Goal: Task Accomplishment & Management: Manage account settings

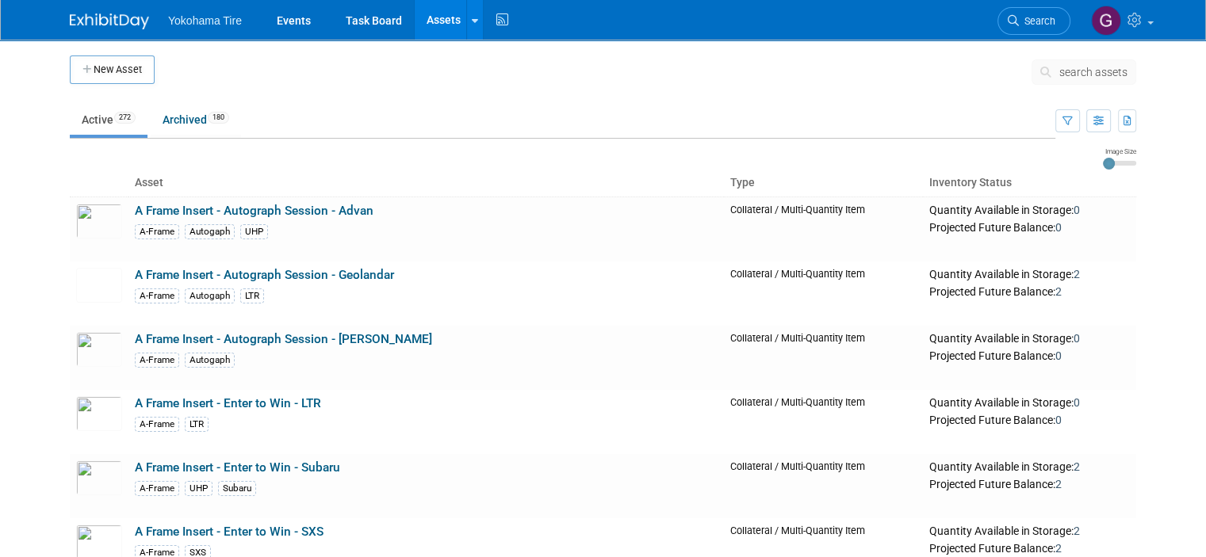
click at [427, 19] on link "Assets" at bounding box center [444, 20] width 58 height 40
click at [444, 20] on link "Assets" at bounding box center [444, 20] width 58 height 40
click at [1072, 75] on button "search assets" at bounding box center [1084, 71] width 105 height 25
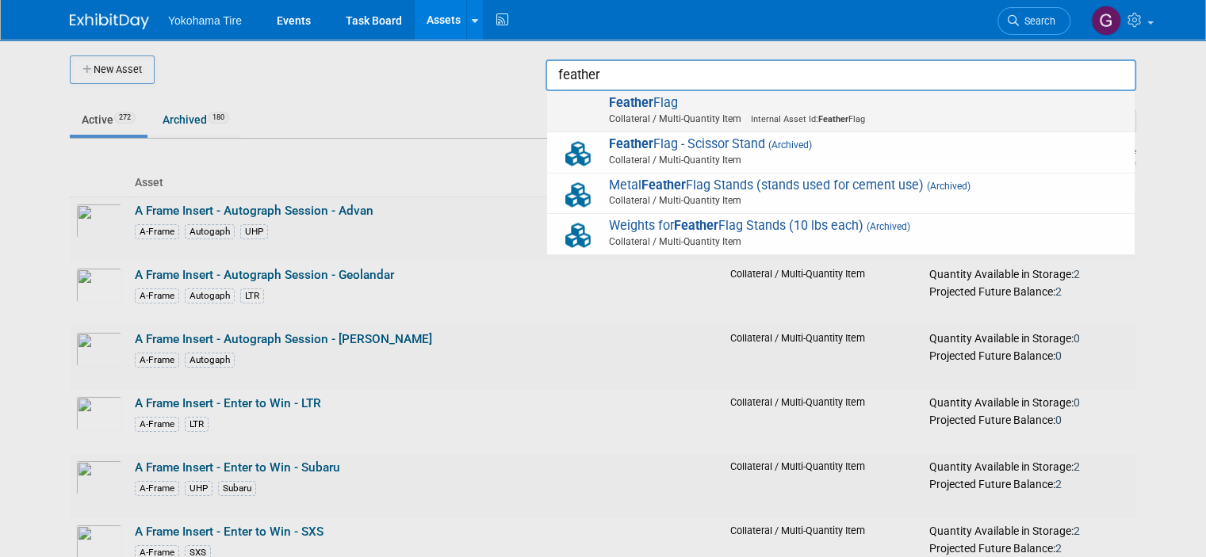
click at [682, 104] on span "Feather Flag Collateral / Multi-Quantity Item Internal Asset Id: Feather Flag" at bounding box center [841, 111] width 572 height 33
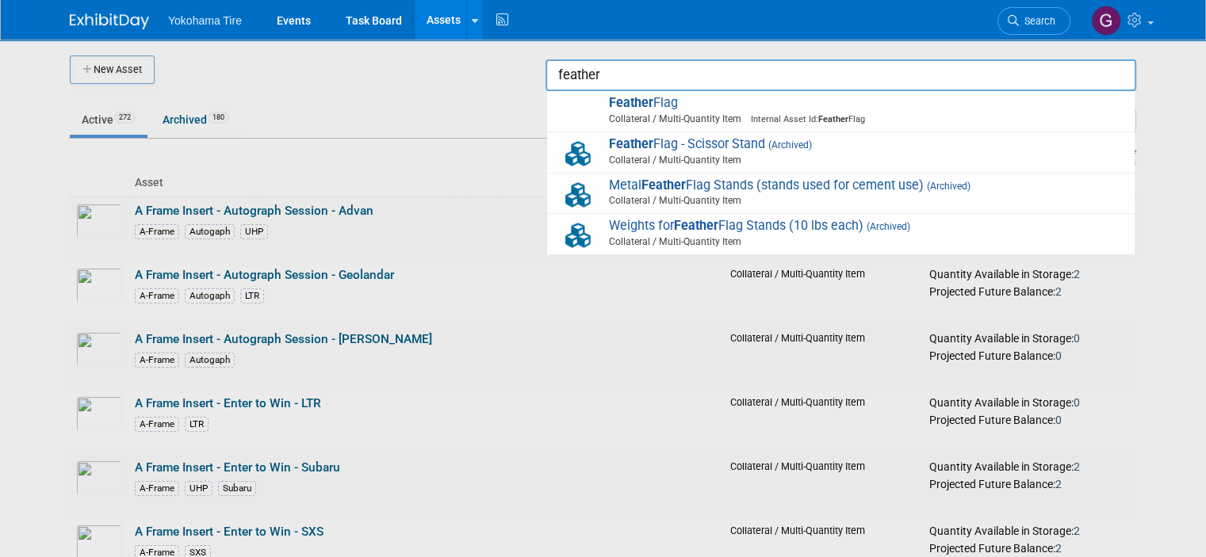
type input "Feather Flag"
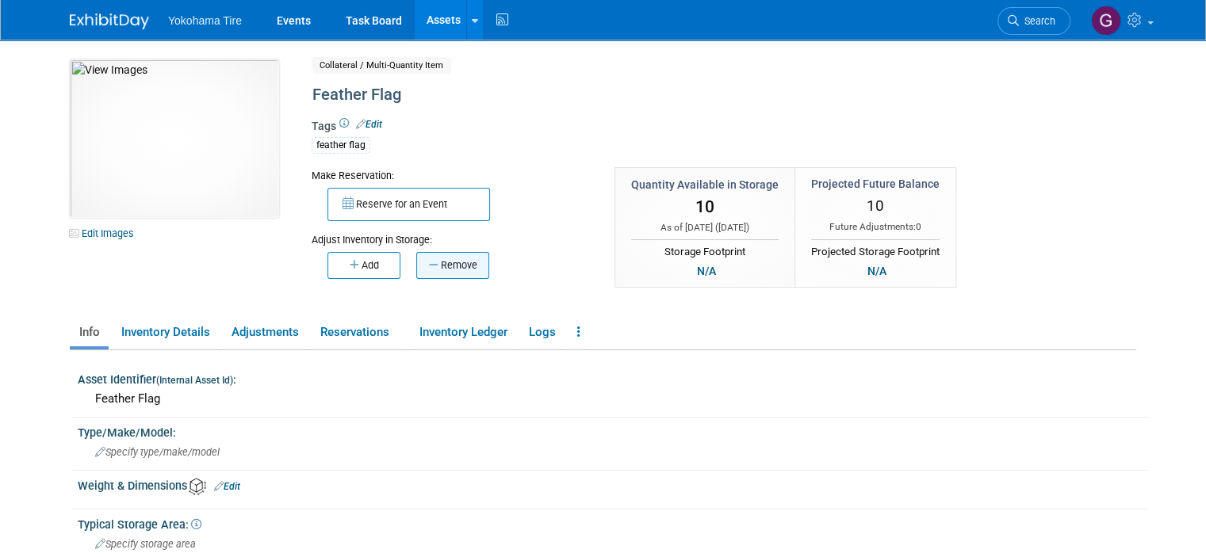
click at [431, 259] on button "Remove" at bounding box center [452, 265] width 73 height 27
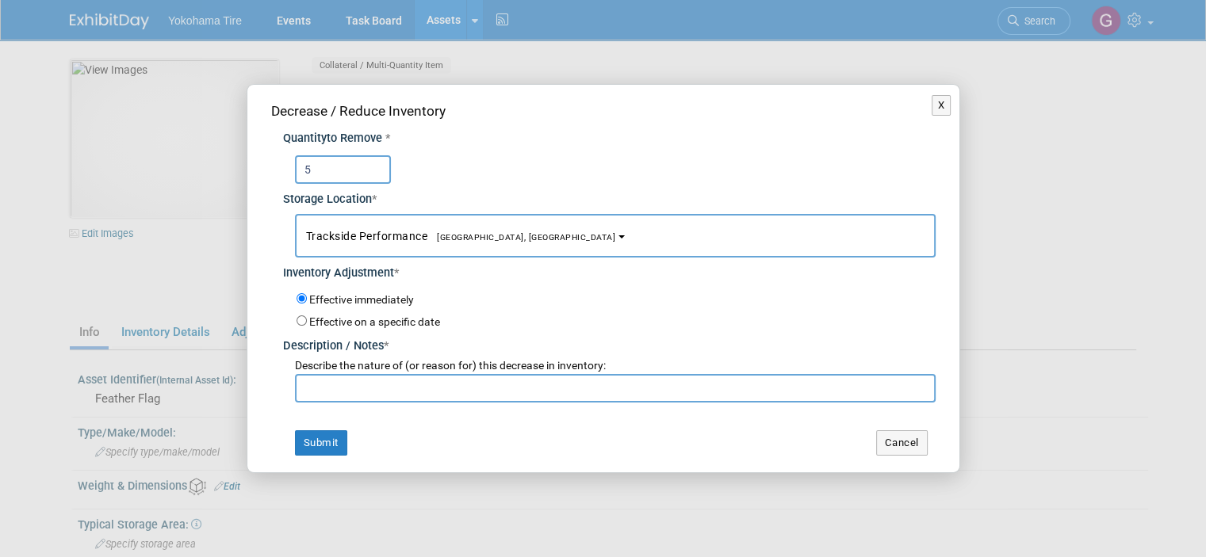
type input "5"
click at [358, 382] on input "text" at bounding box center [615, 388] width 641 height 29
type input "Lerry Liu came to TSP on 10/2 to pick up feather flags for an event"
click at [320, 445] on button "Submit" at bounding box center [321, 443] width 52 height 25
